Goal: Navigation & Orientation: Find specific page/section

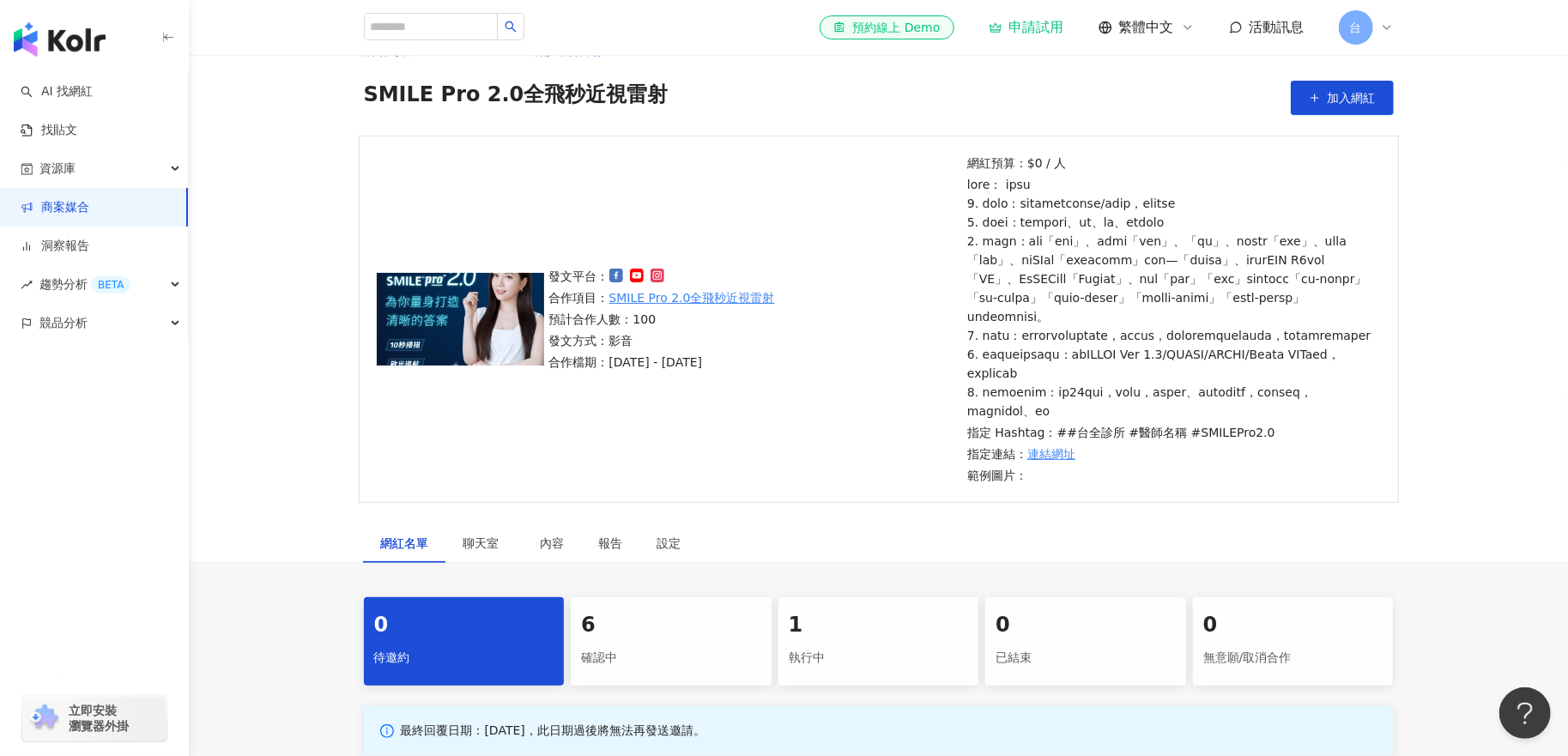
scroll to position [86, 0]
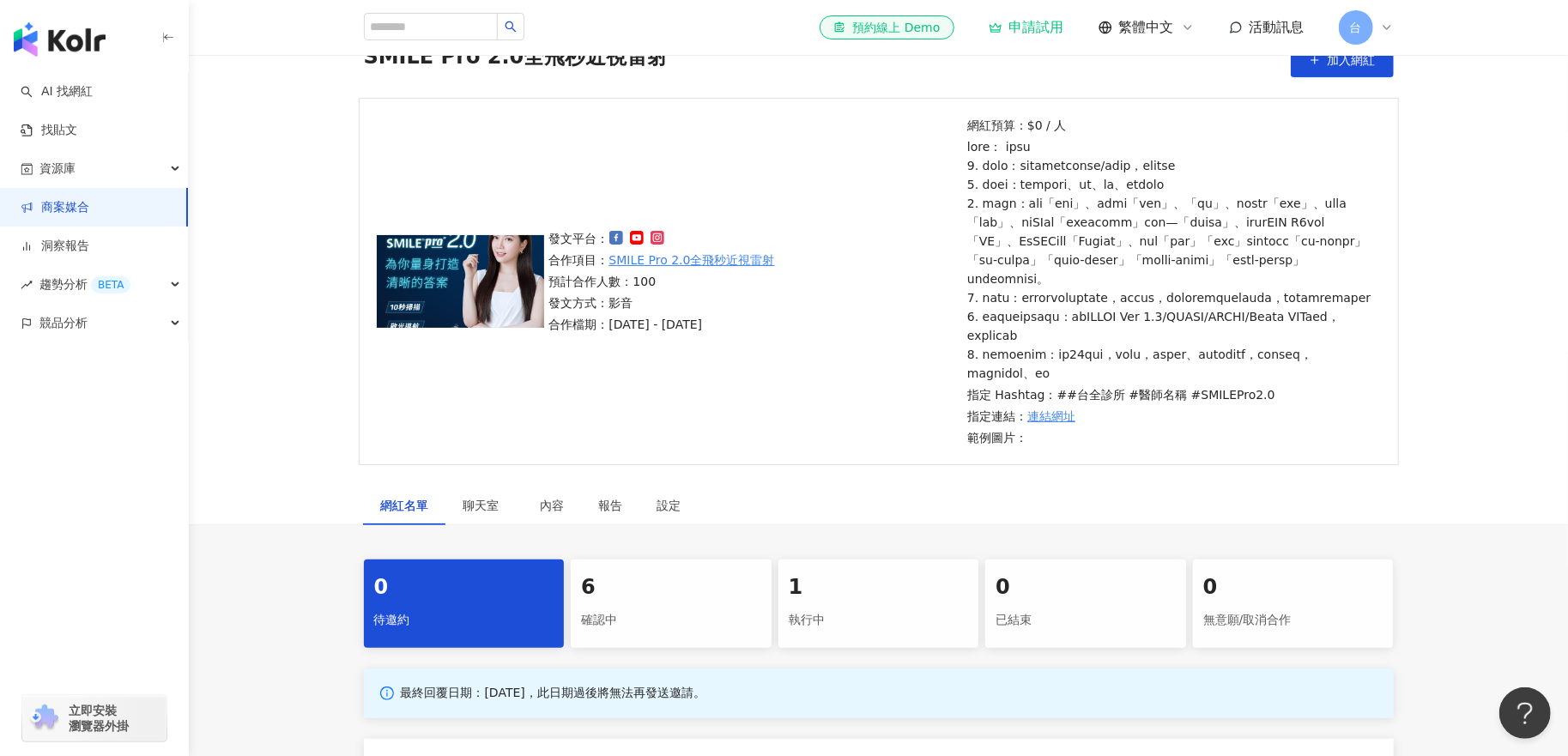
click at [796, 603] on div "1" at bounding box center [878, 588] width 180 height 29
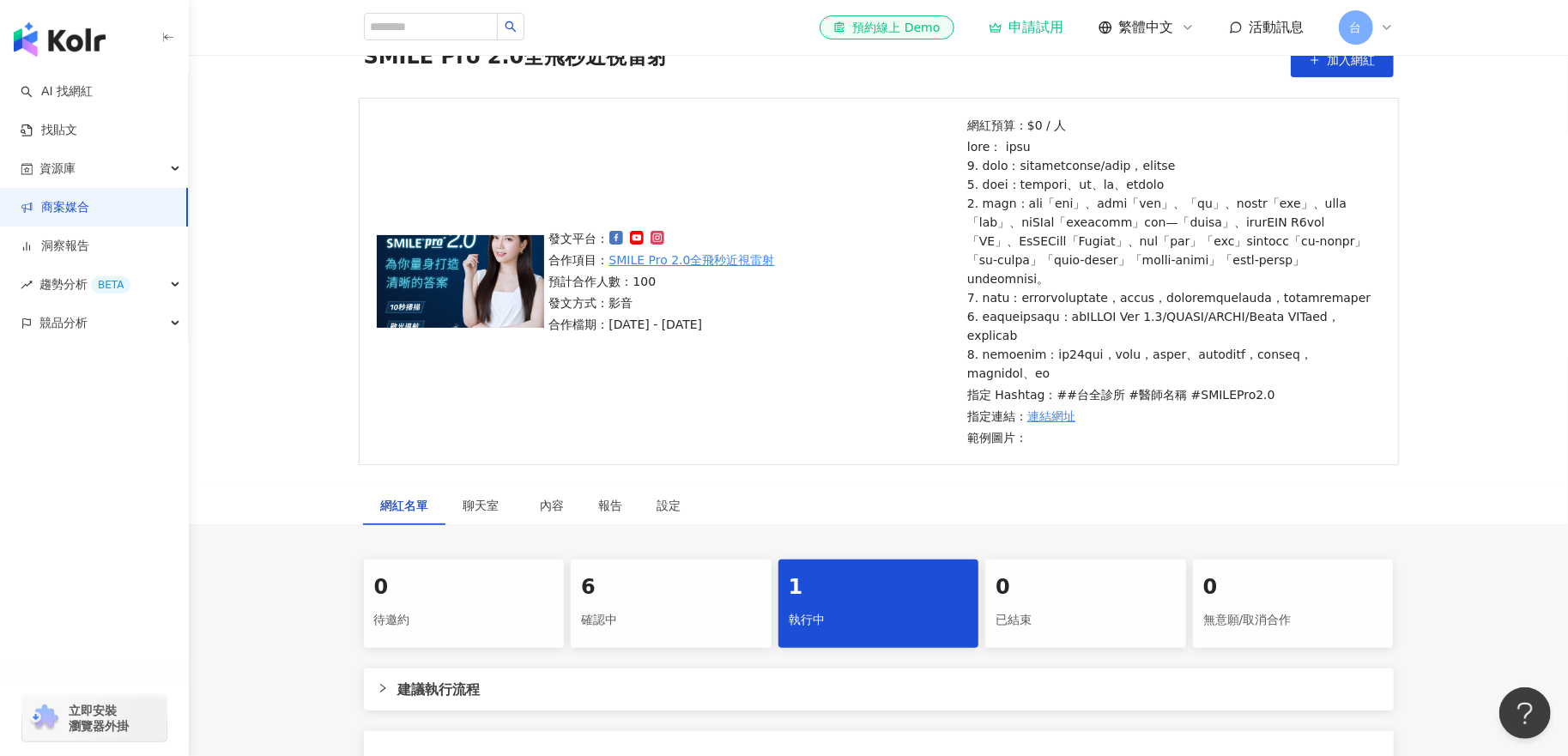
scroll to position [343, 0]
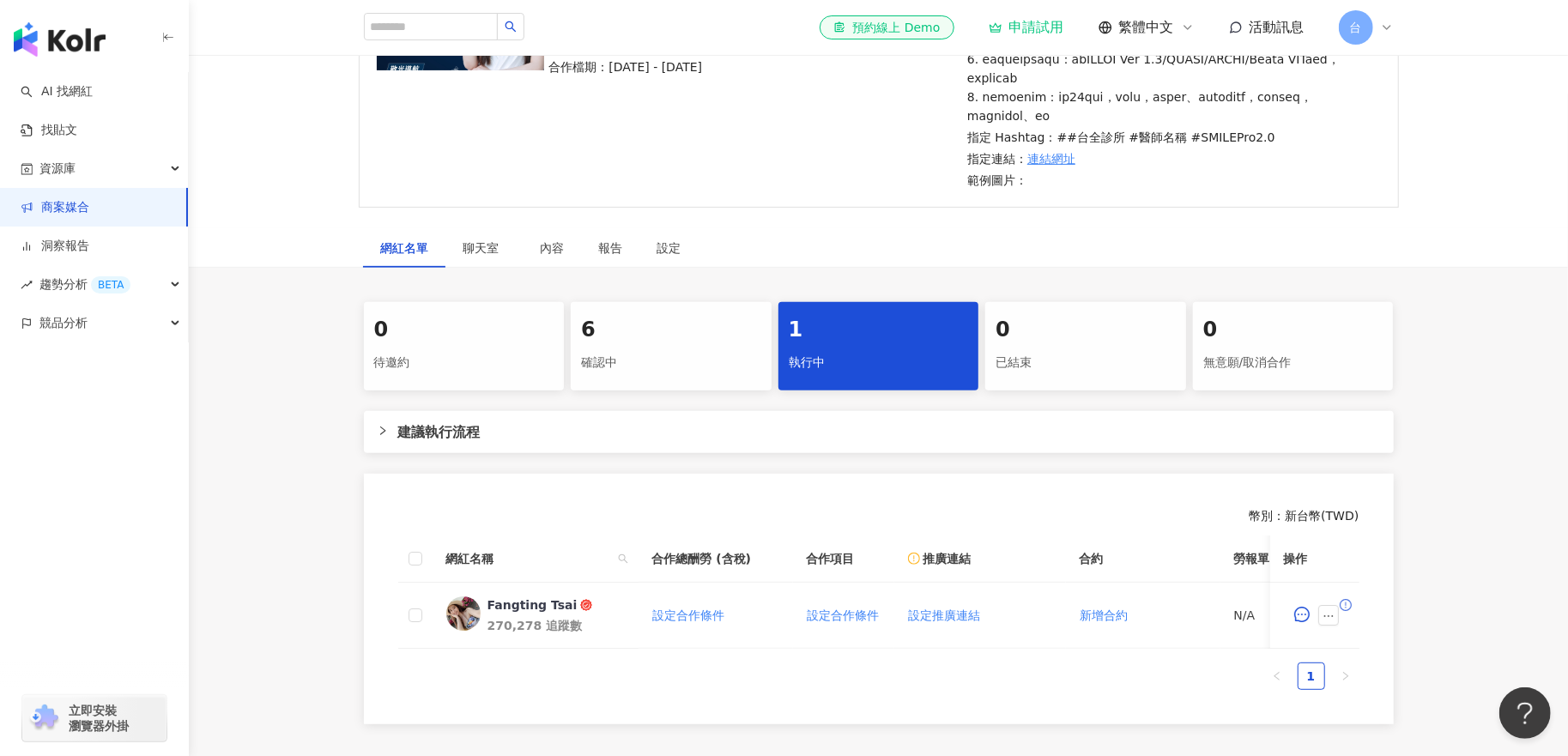
click at [647, 345] on div "6" at bounding box center [670, 330] width 180 height 29
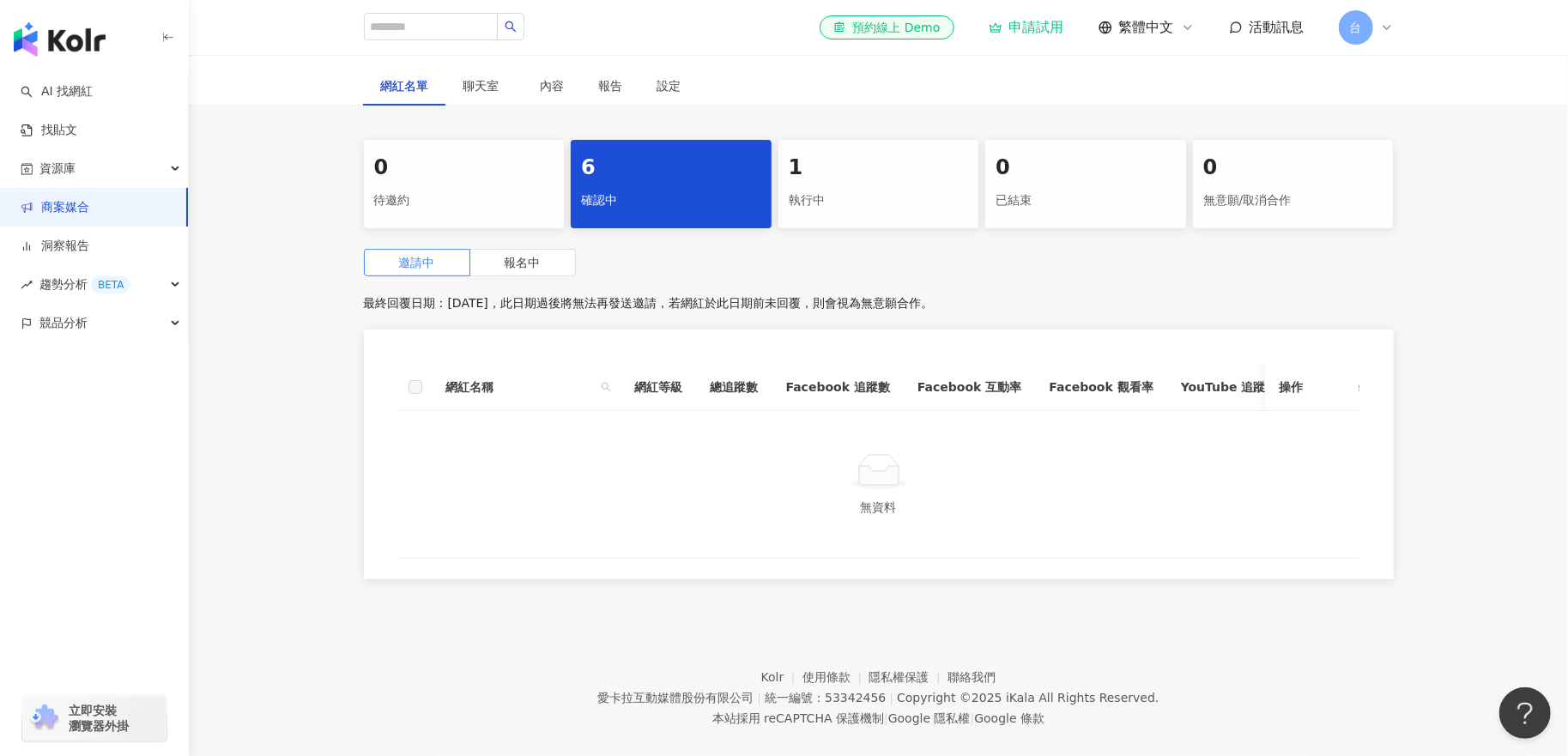
scroll to position [515, 0]
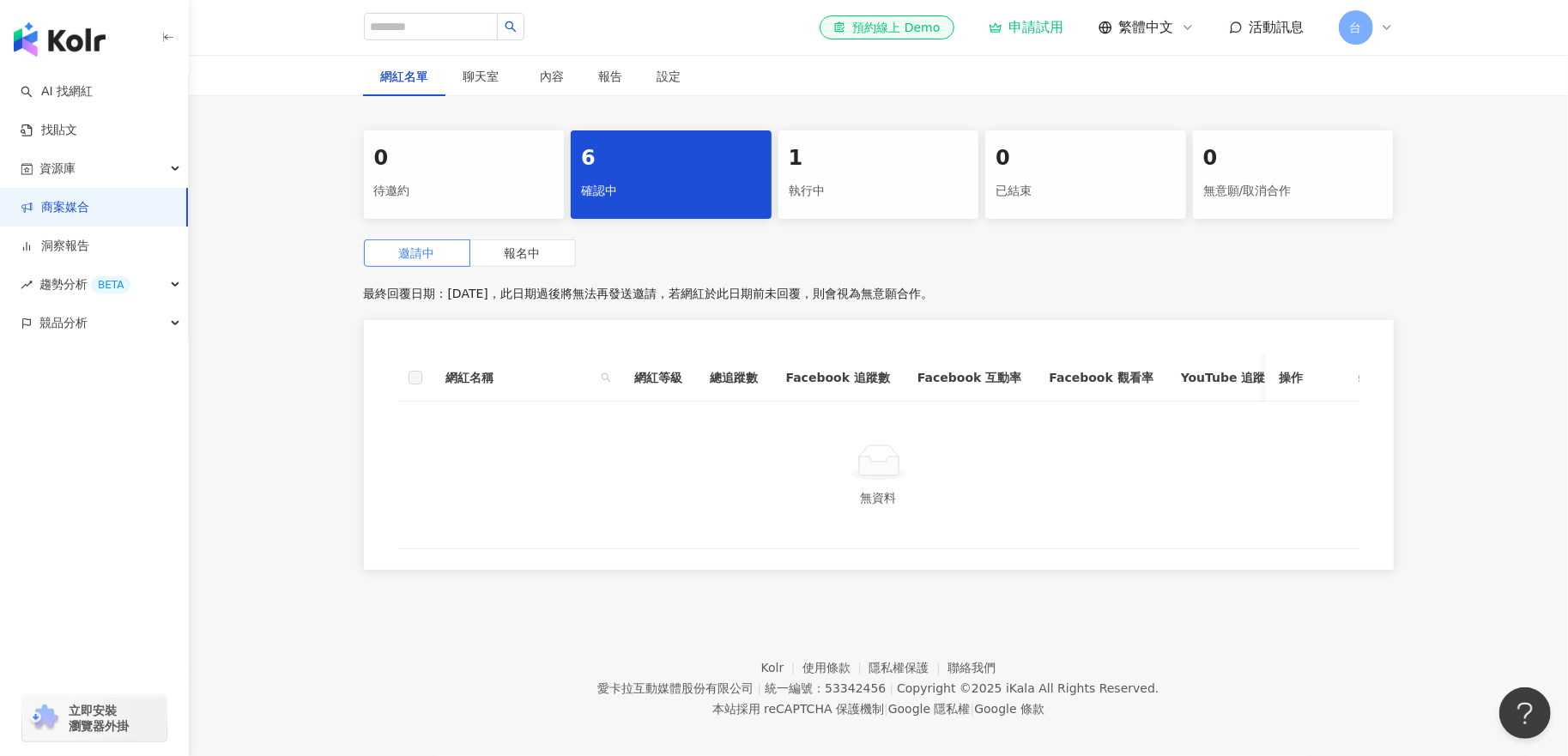
click at [822, 174] on div "1" at bounding box center [878, 158] width 180 height 29
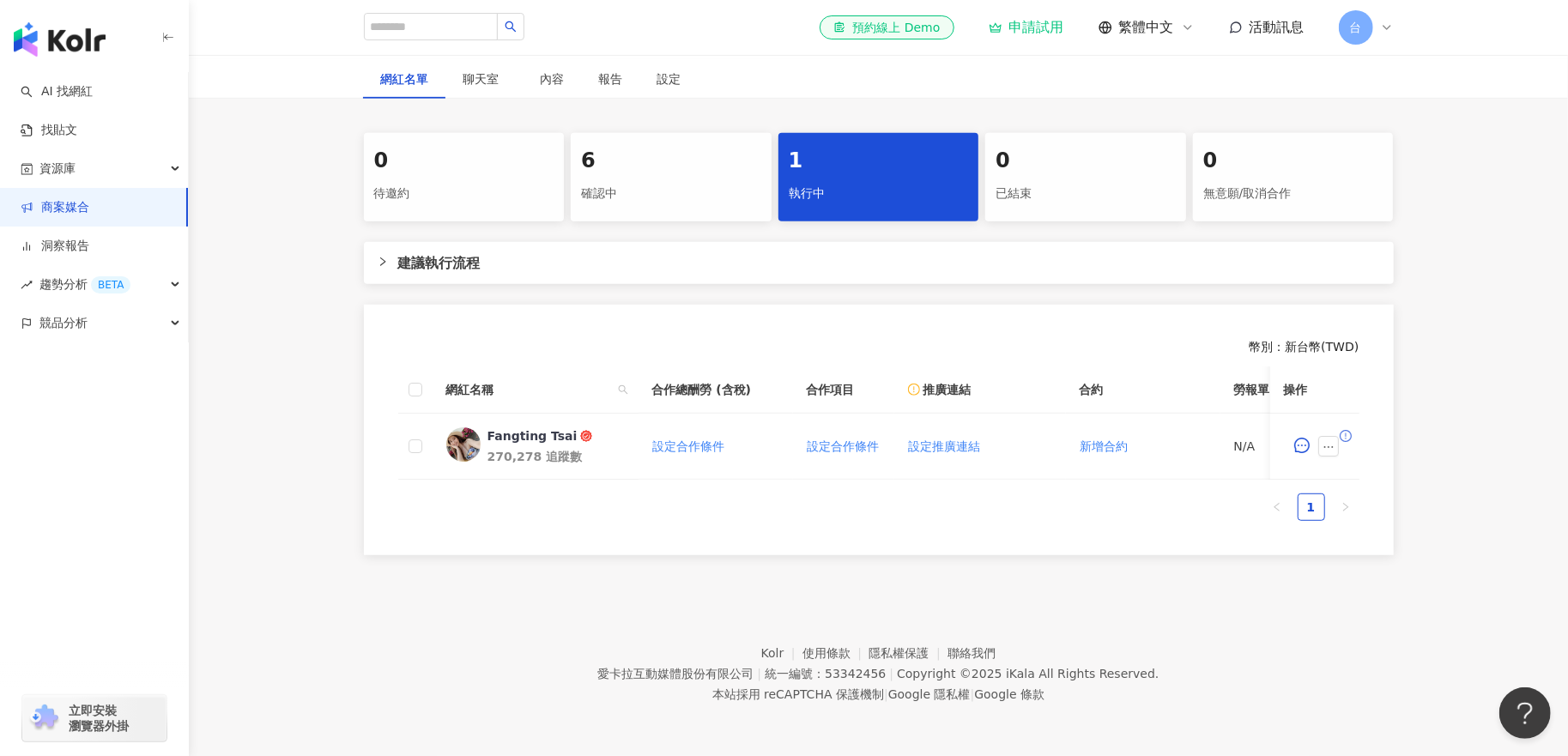
click at [588, 176] on div "6" at bounding box center [670, 160] width 180 height 29
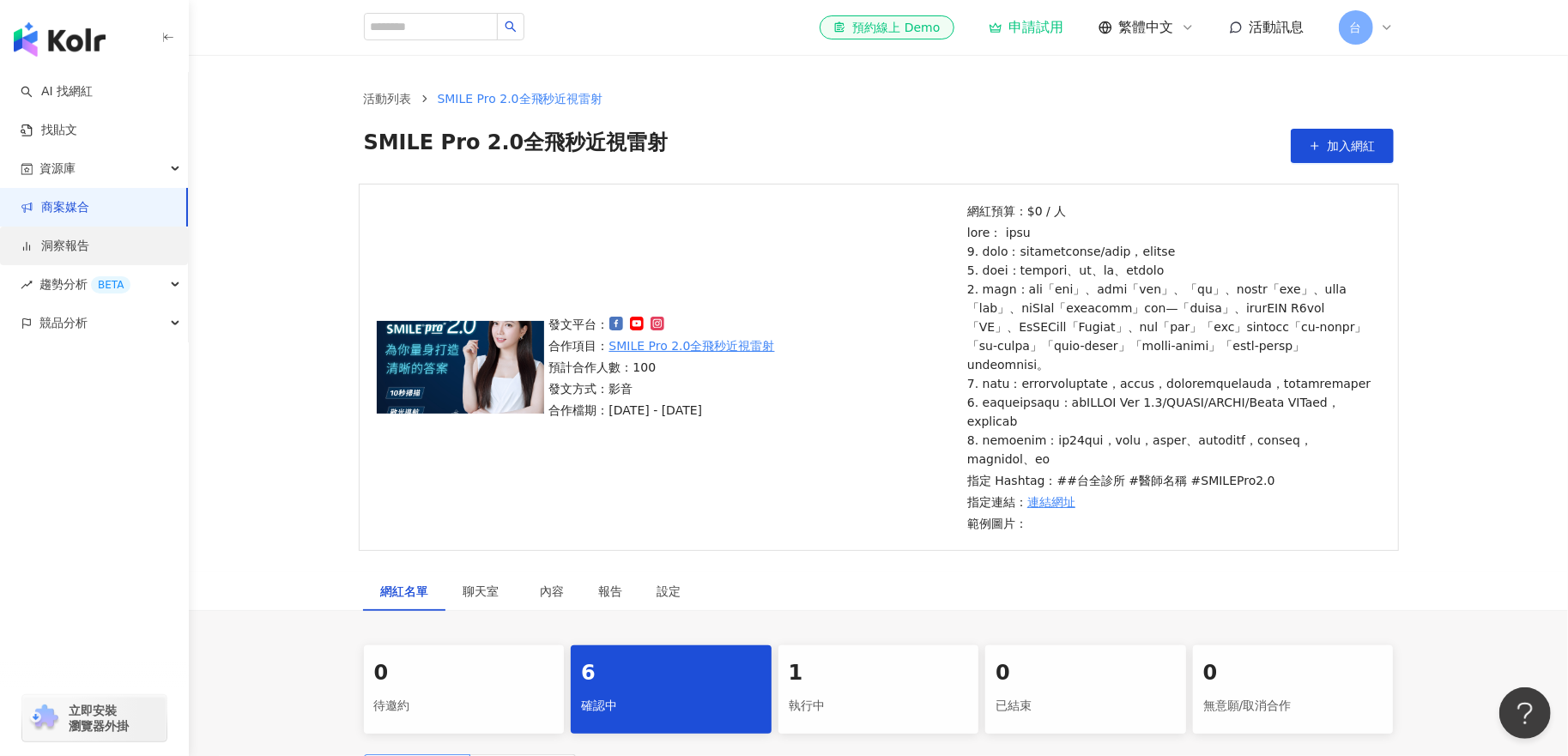
click at [89, 252] on link "洞察報告" at bounding box center [54, 246] width 68 height 18
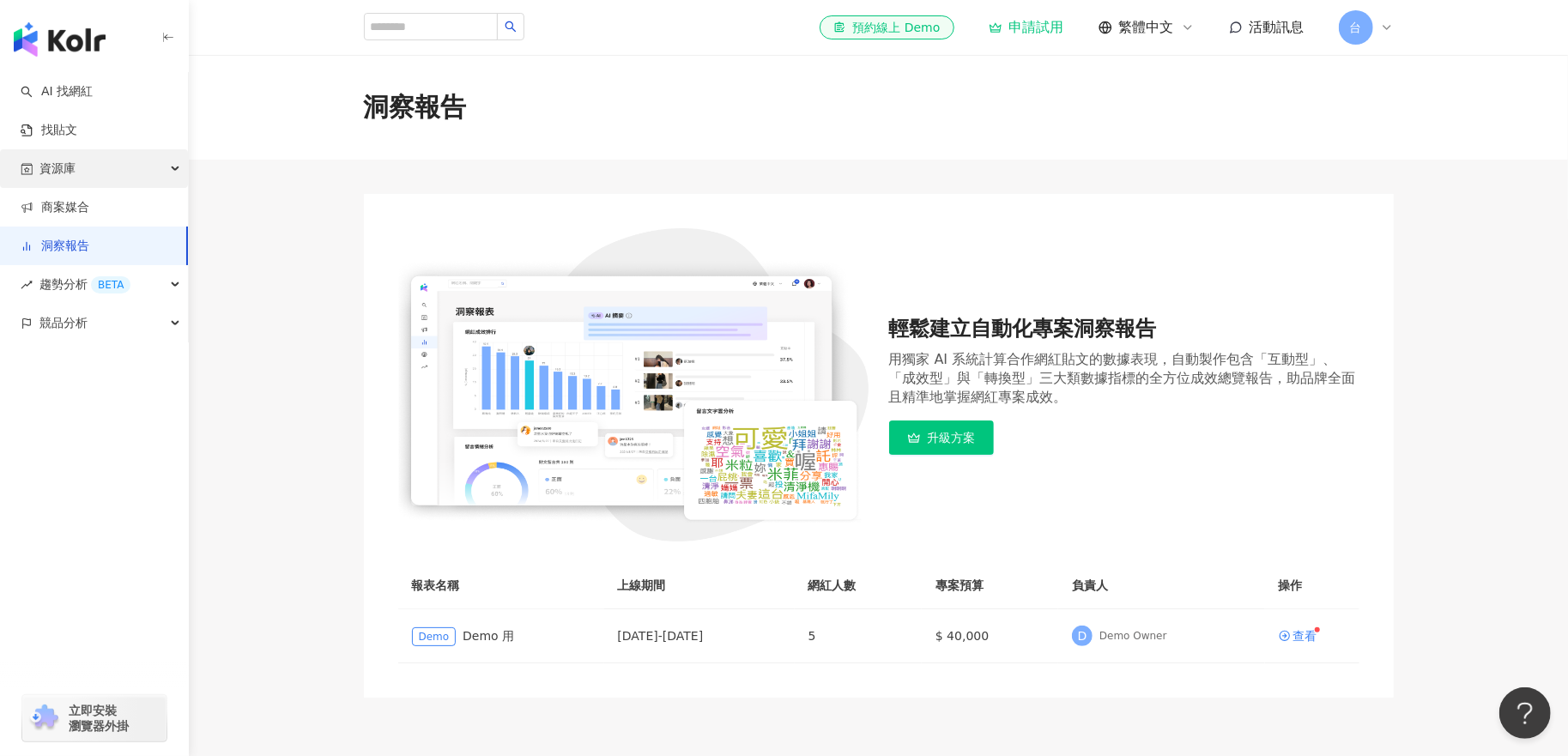
click at [115, 175] on div "資源庫" at bounding box center [94, 168] width 188 height 39
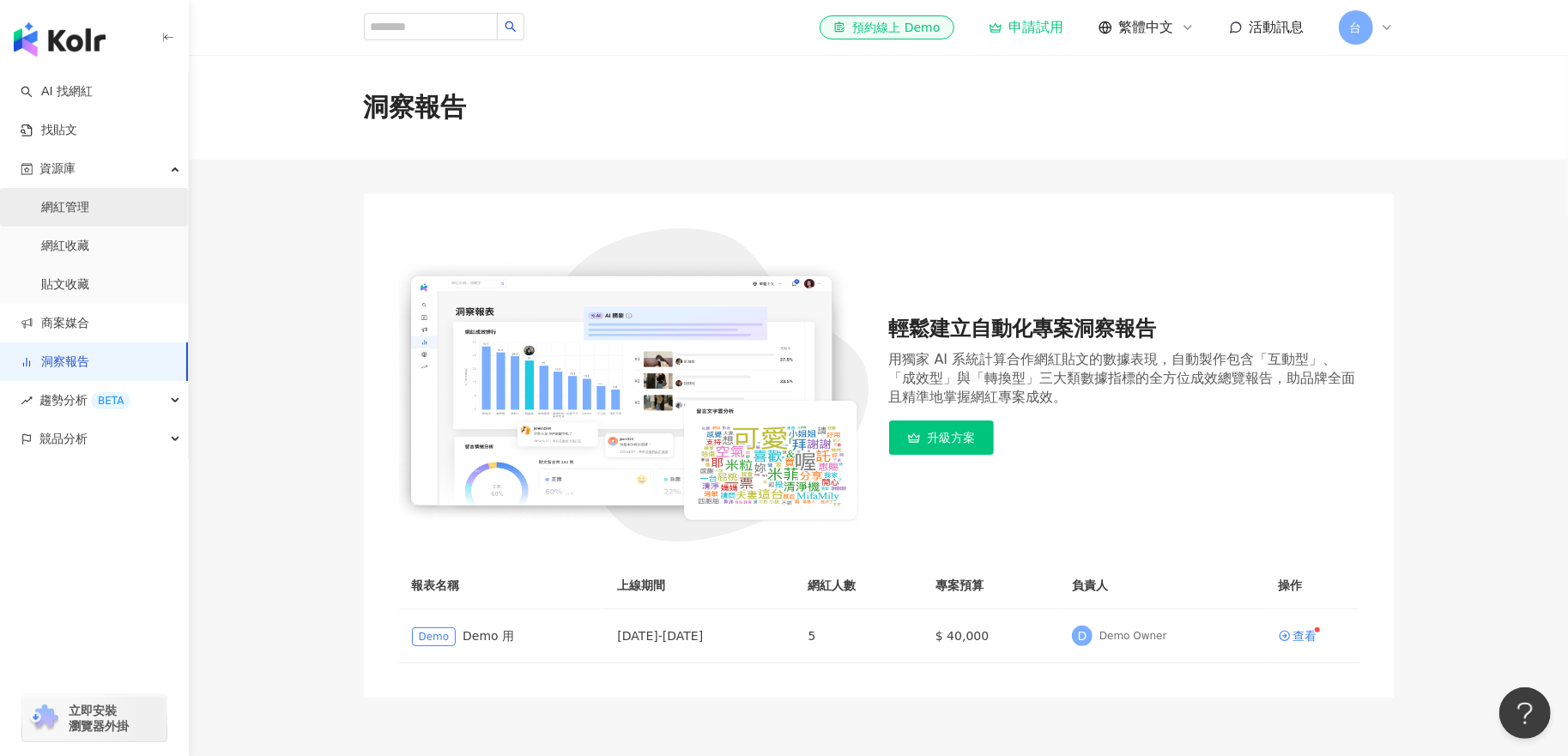
click at [89, 206] on link "網紅管理" at bounding box center [65, 208] width 48 height 18
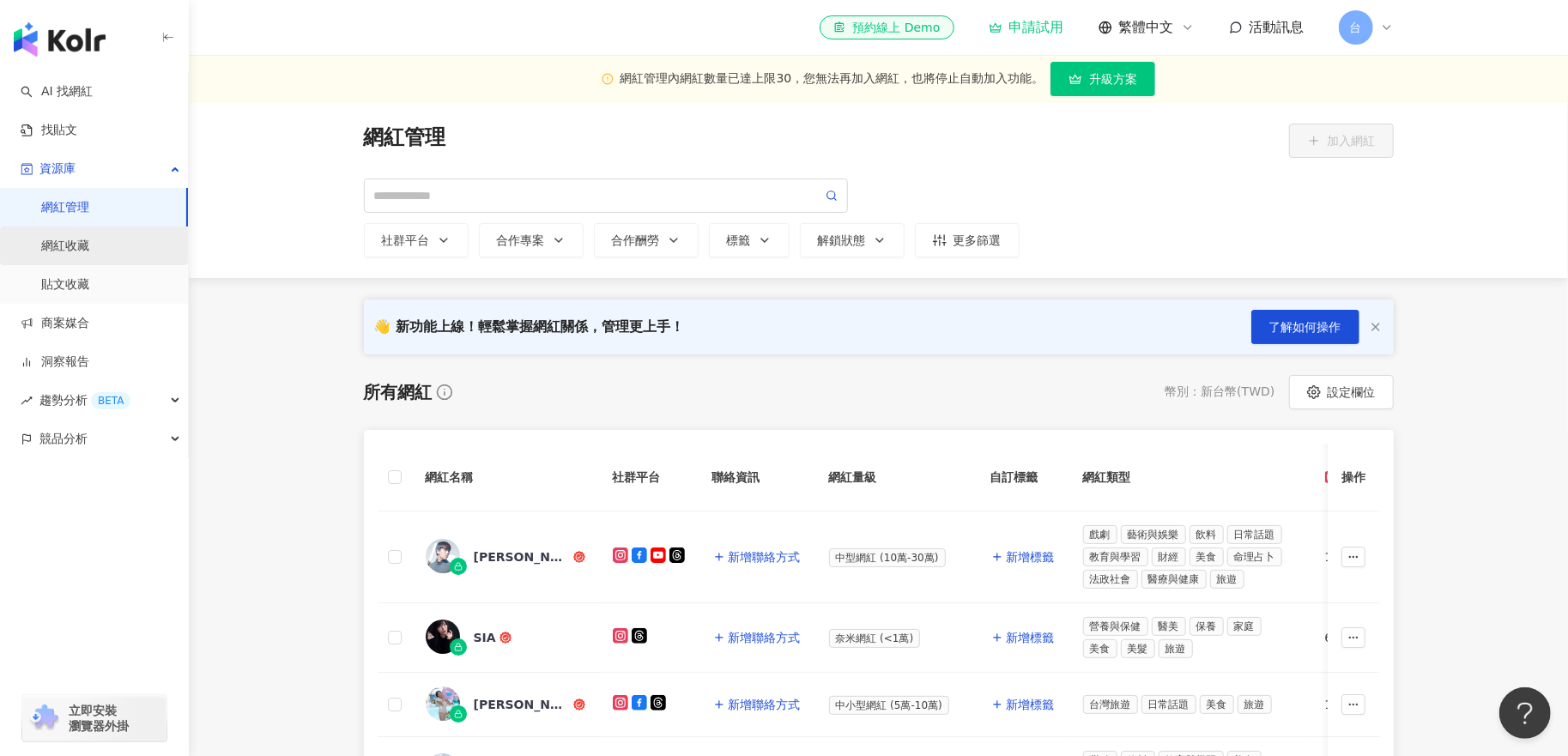
click at [89, 244] on link "網紅收藏" at bounding box center [65, 246] width 48 height 18
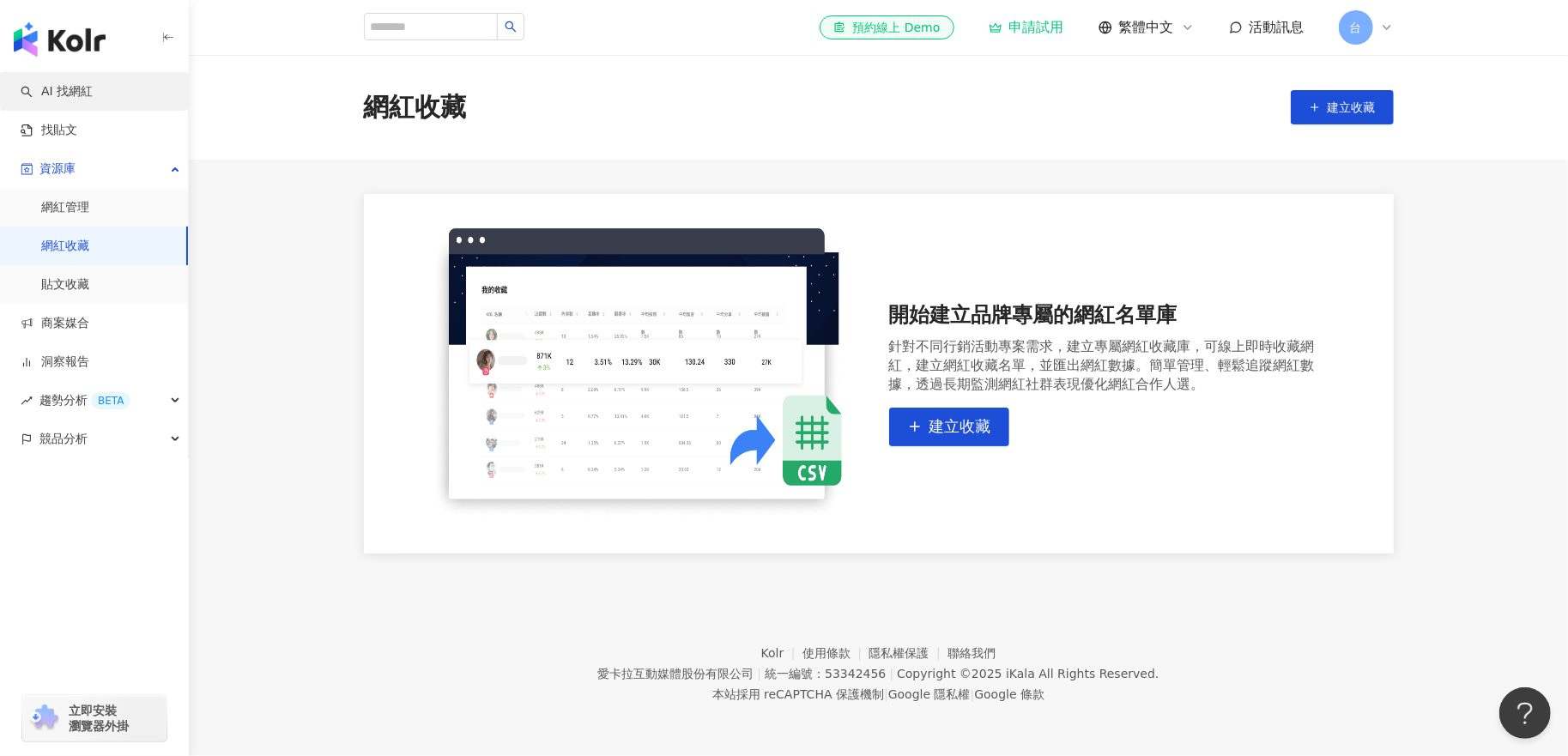
click at [93, 92] on link "AI 找網紅" at bounding box center [56, 92] width 72 height 18
